Goal: Information Seeking & Learning: Understand process/instructions

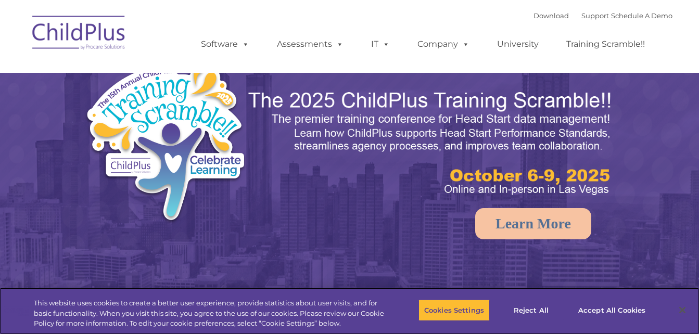
select select "MEDIUM"
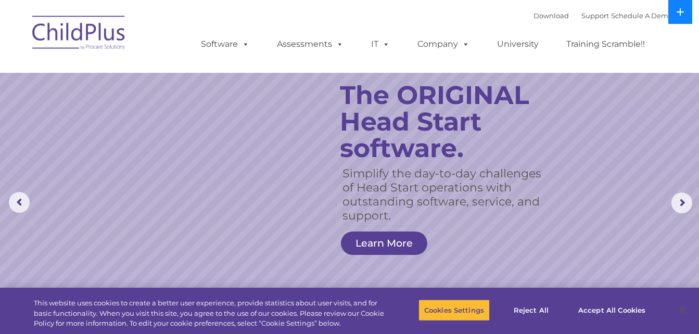
click at [675, 17] on button at bounding box center [680, 12] width 24 height 24
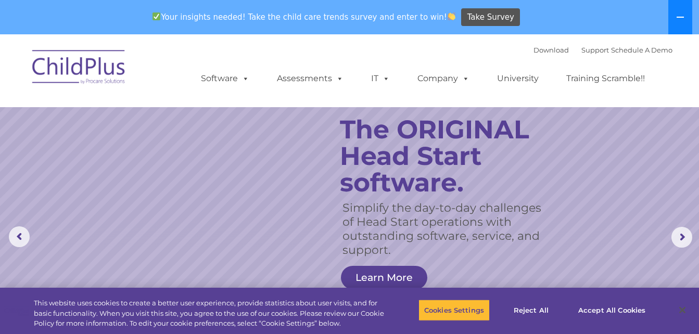
click at [675, 17] on button at bounding box center [680, 17] width 24 height 34
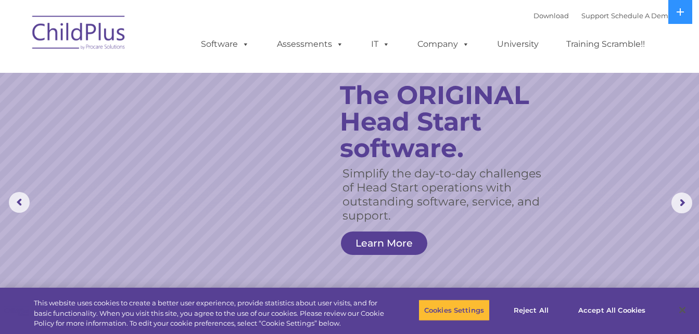
drag, startPoint x: 61, startPoint y: 0, endPoint x: 11, endPoint y: 59, distance: 77.9
click at [11, 59] on nav "Download Support | Schedule A Demo  MENU MENU Software ChildPlus: The original…" at bounding box center [349, 36] width 699 height 73
click at [70, 24] on img at bounding box center [79, 34] width 104 height 52
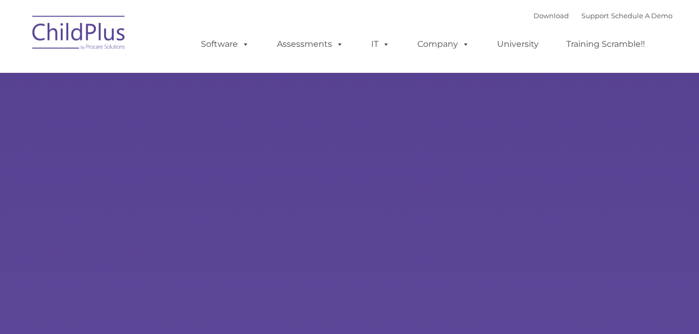
type input ""
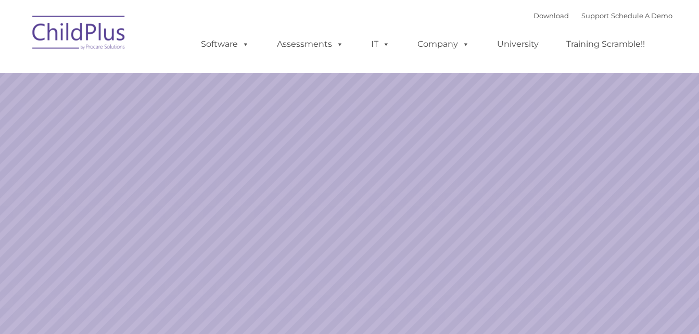
select select "MEDIUM"
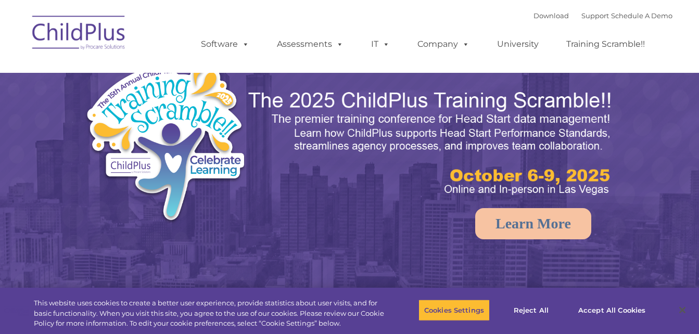
select select "MEDIUM"
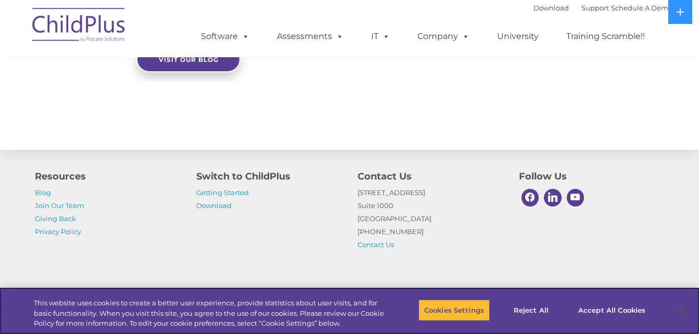
scroll to position [1224, 0]
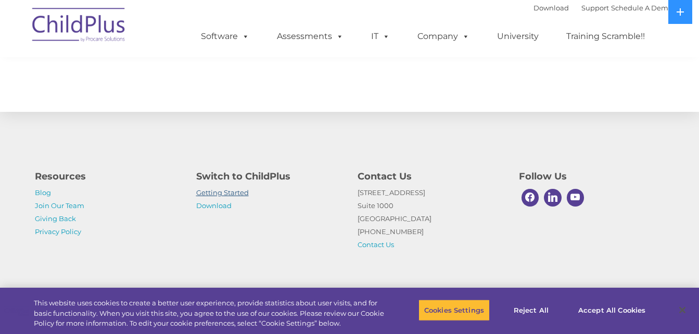
click at [211, 191] on link "Getting Started" at bounding box center [222, 192] width 53 height 8
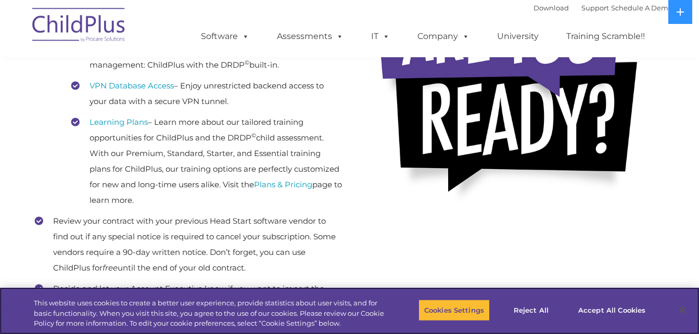
scroll to position [329, 0]
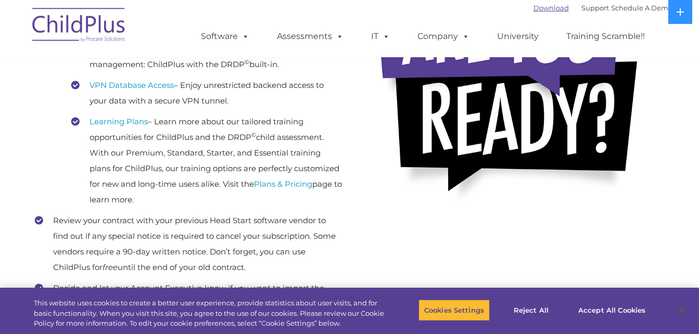
click at [533, 11] on link "Download" at bounding box center [550, 8] width 35 height 8
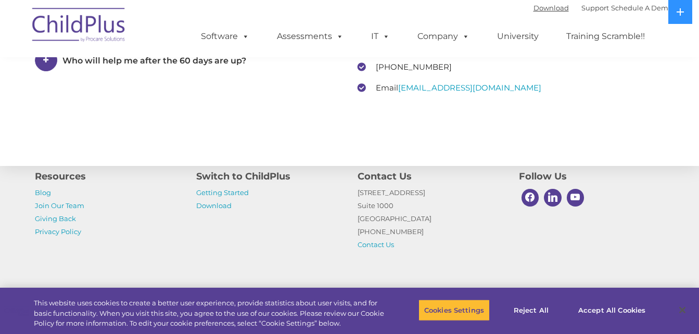
scroll to position [1673, 0]
